Goal: Task Accomplishment & Management: Use online tool/utility

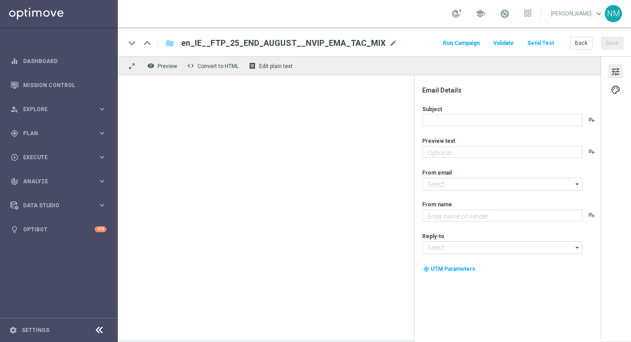
type textarea "Play LOTTOLAND’S FREEWHEELIN’ weekly for your chance to pocket huge prizes!"
type input "[EMAIL_ADDRESS][DOMAIN_NAME]"
type textarea "Lottoland"
type input "[EMAIL_ADDRESS][DOMAIN_NAME]"
